Goal: Task Accomplishment & Management: Use online tool/utility

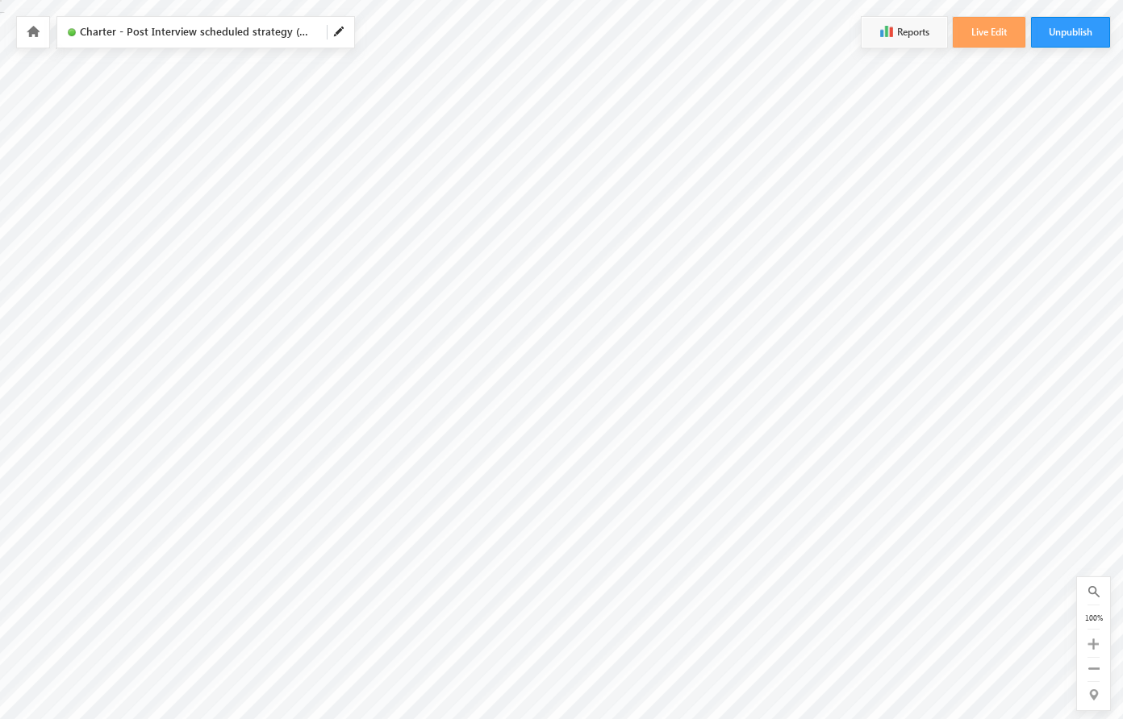
click at [1098, 669] on icon at bounding box center [1093, 668] width 11 height 11
click at [1090, 647] on icon at bounding box center [1092, 644] width 11 height 11
click at [1091, 645] on icon at bounding box center [1092, 644] width 11 height 11
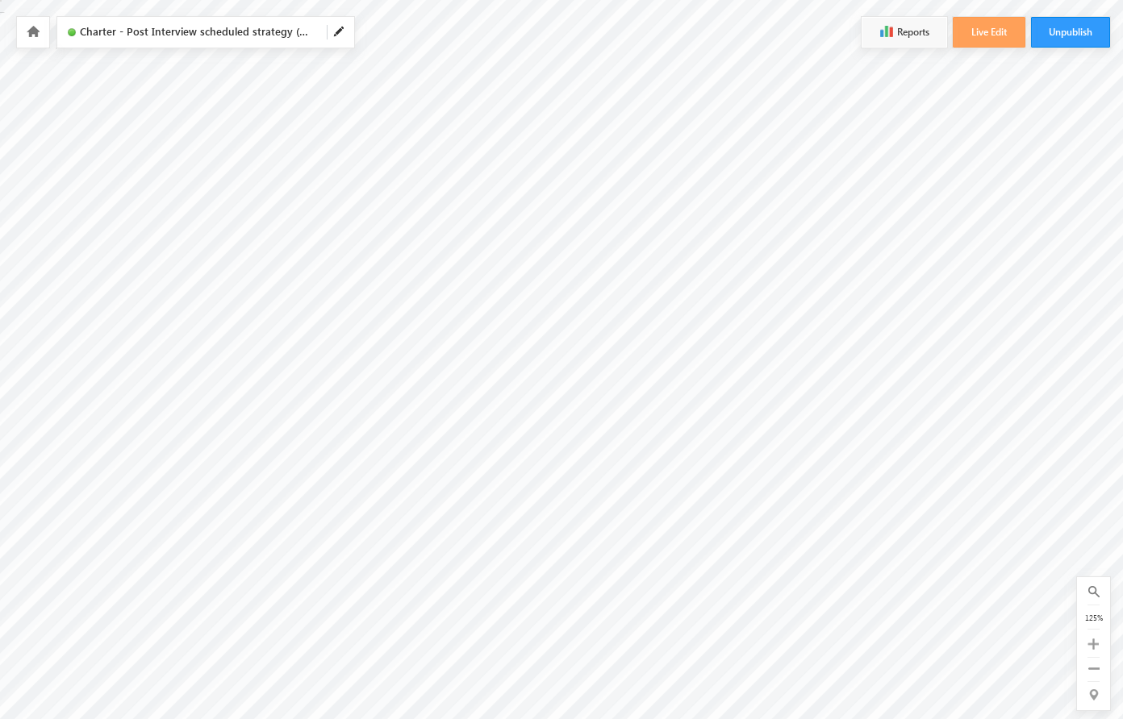
click at [1091, 645] on icon at bounding box center [1092, 644] width 11 height 11
